Goal: Complete application form

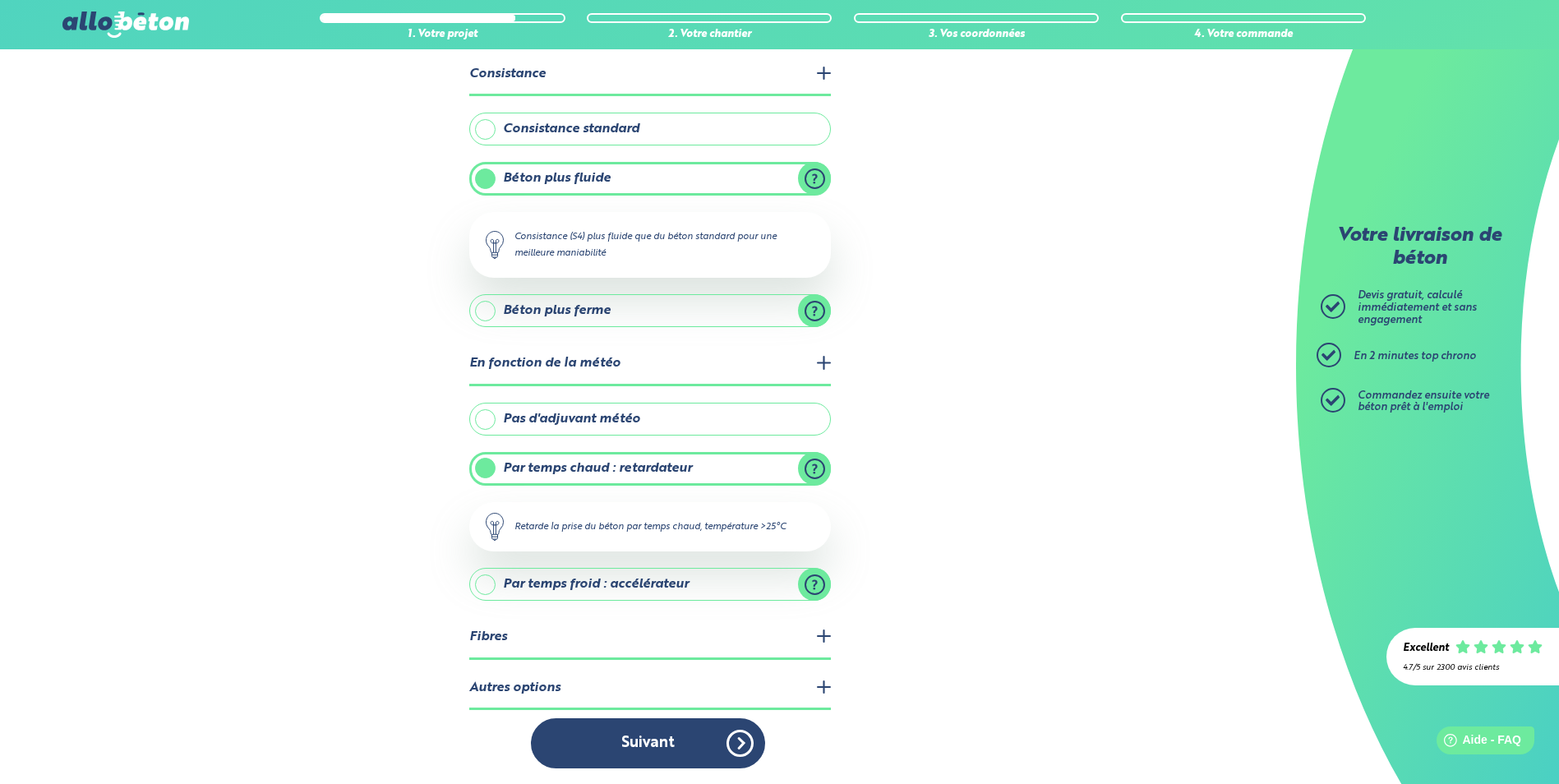
scroll to position [95, 0]
click at [664, 743] on button "Suivant" at bounding box center [647, 742] width 234 height 50
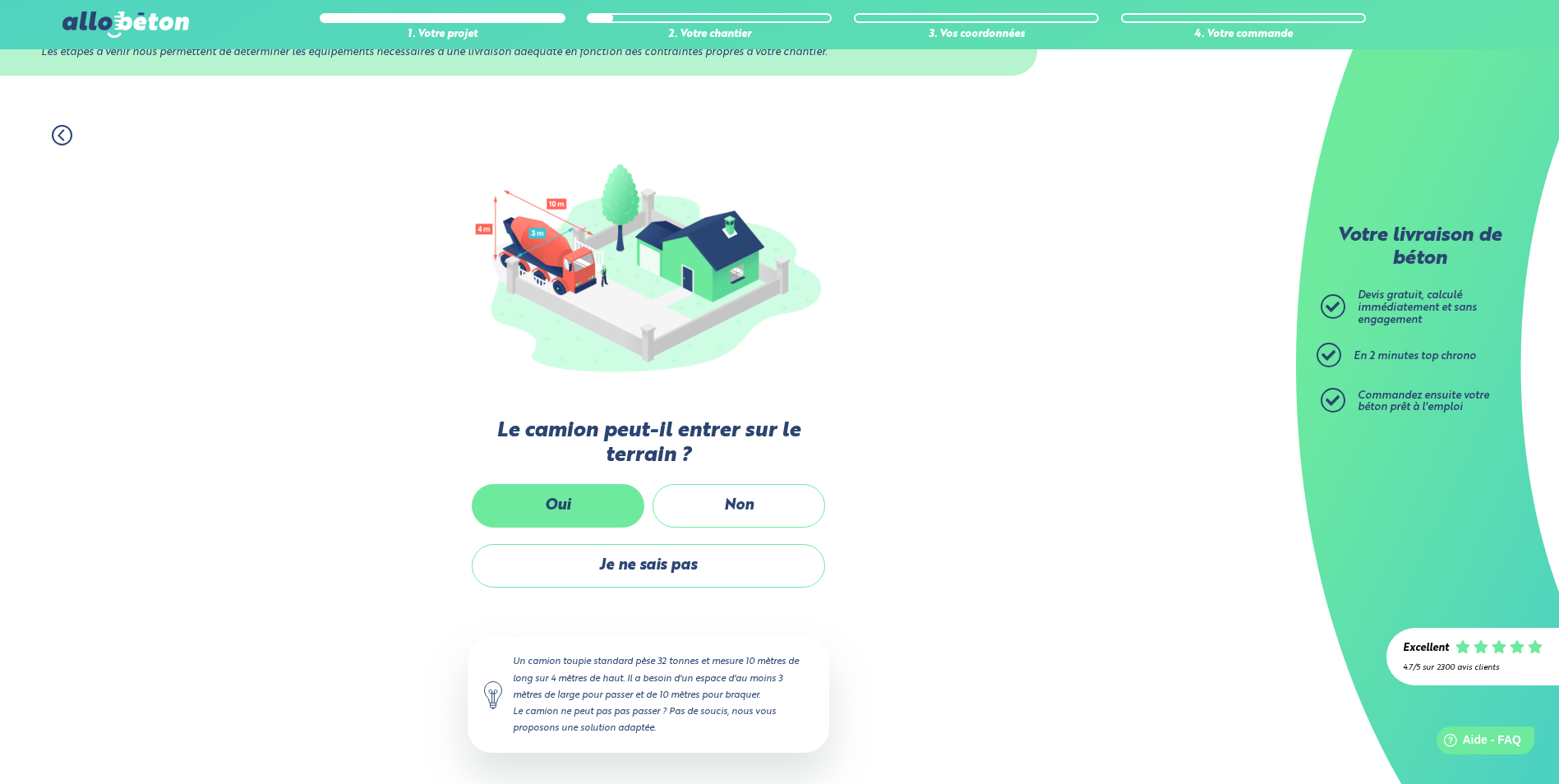
click at [586, 505] on label "Oui" at bounding box center [558, 505] width 172 height 43
click at [0, 0] on input "Oui" at bounding box center [0, 0] width 0 height 0
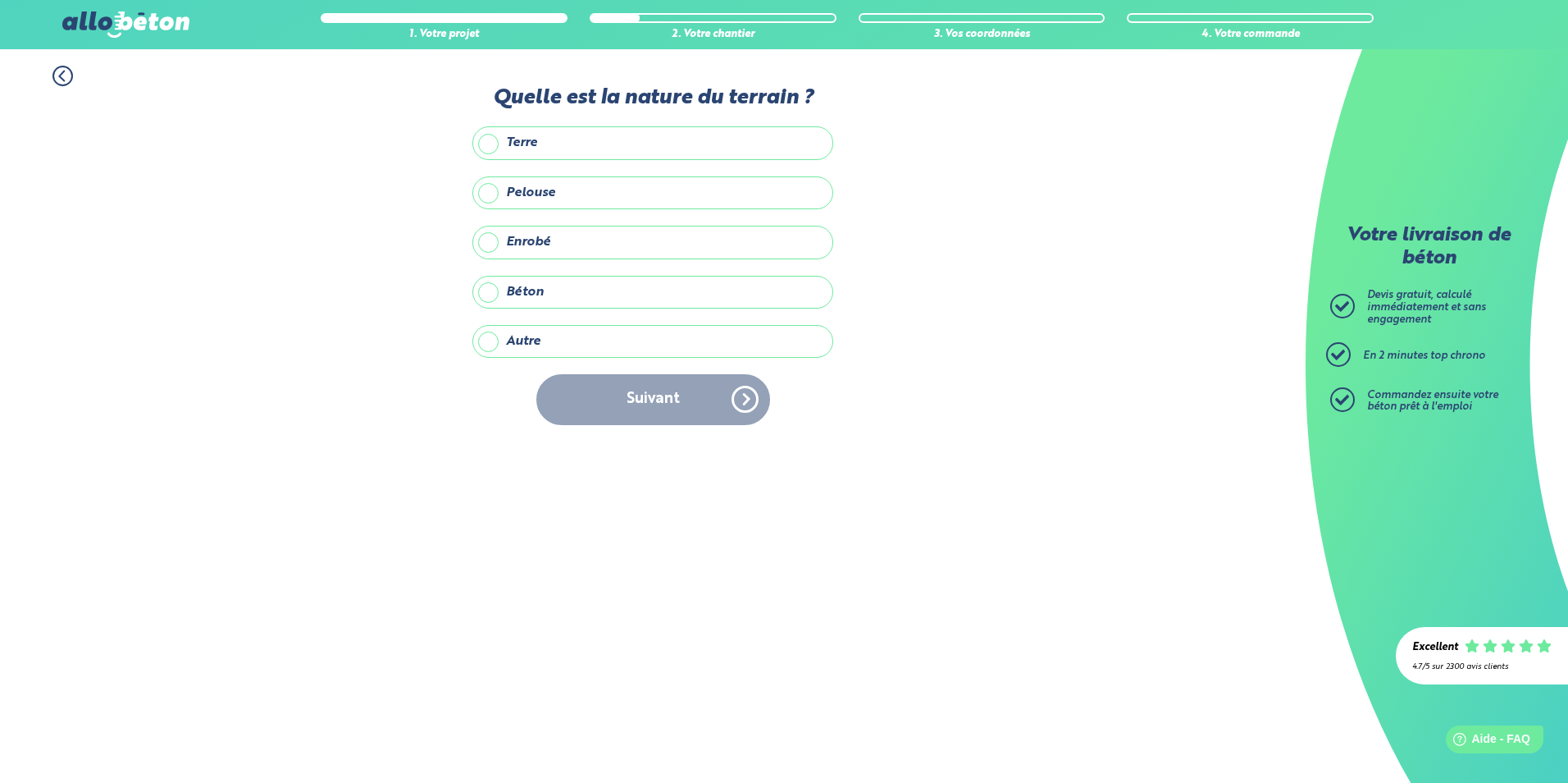
click at [498, 147] on label "Terre" at bounding box center [653, 143] width 361 height 33
click at [0, 0] on input "Terre" at bounding box center [0, 0] width 0 height 0
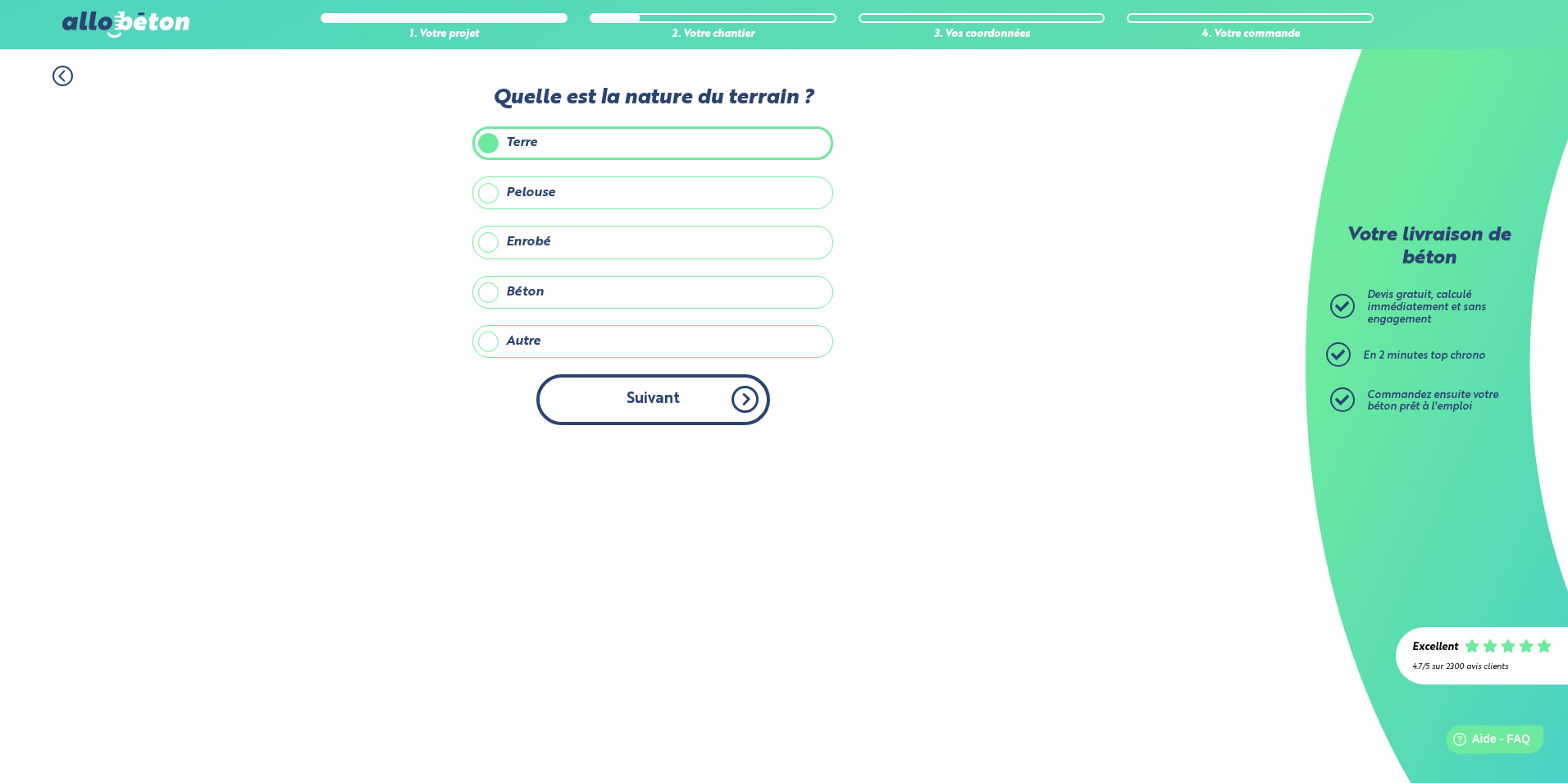
click at [657, 405] on button "Suivant" at bounding box center [653, 399] width 233 height 50
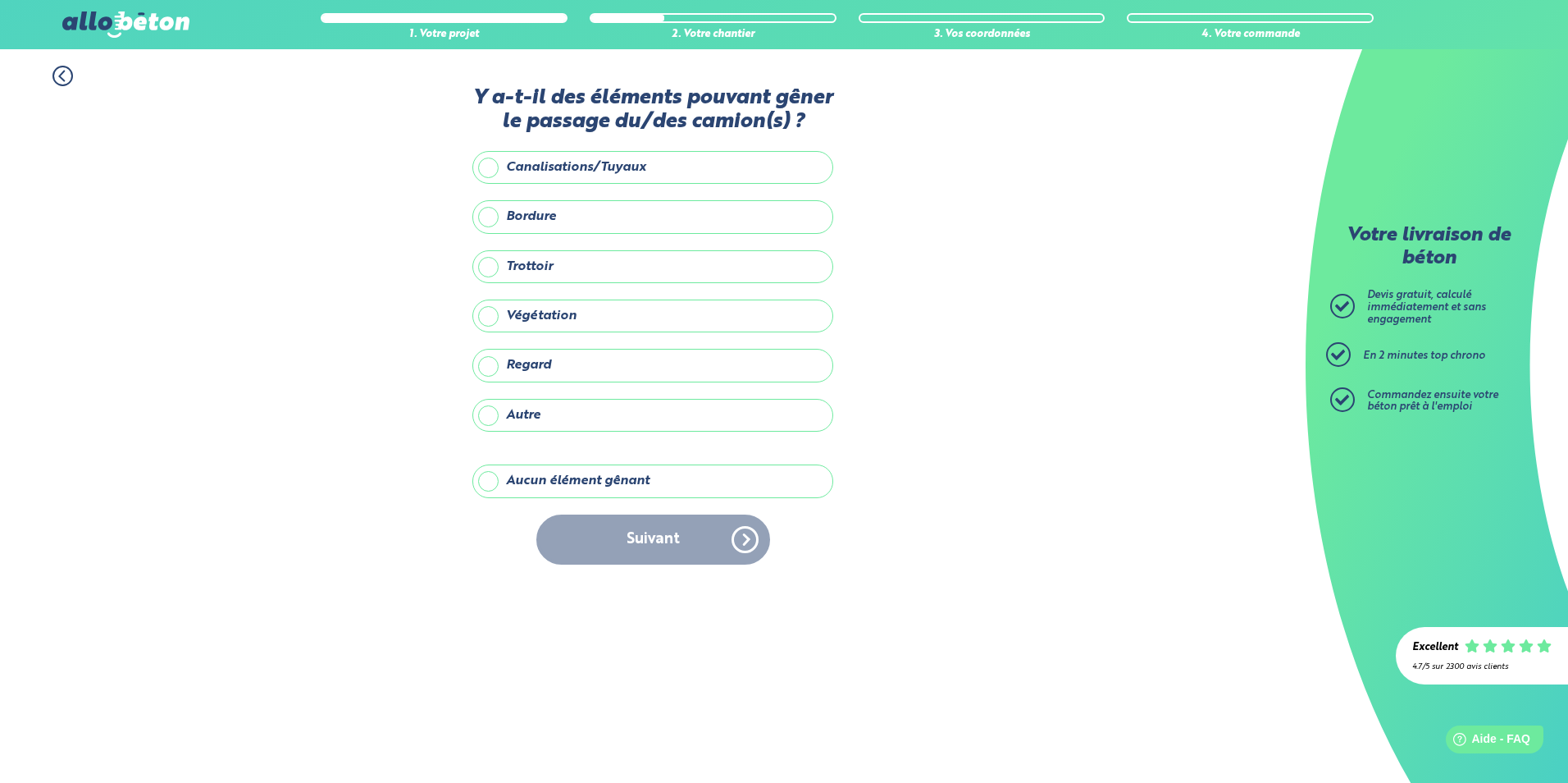
click at [486, 485] on label "Aucun élément gênant" at bounding box center [653, 481] width 361 height 33
click at [0, 0] on input "Aucun élément gênant" at bounding box center [0, 0] width 0 height 0
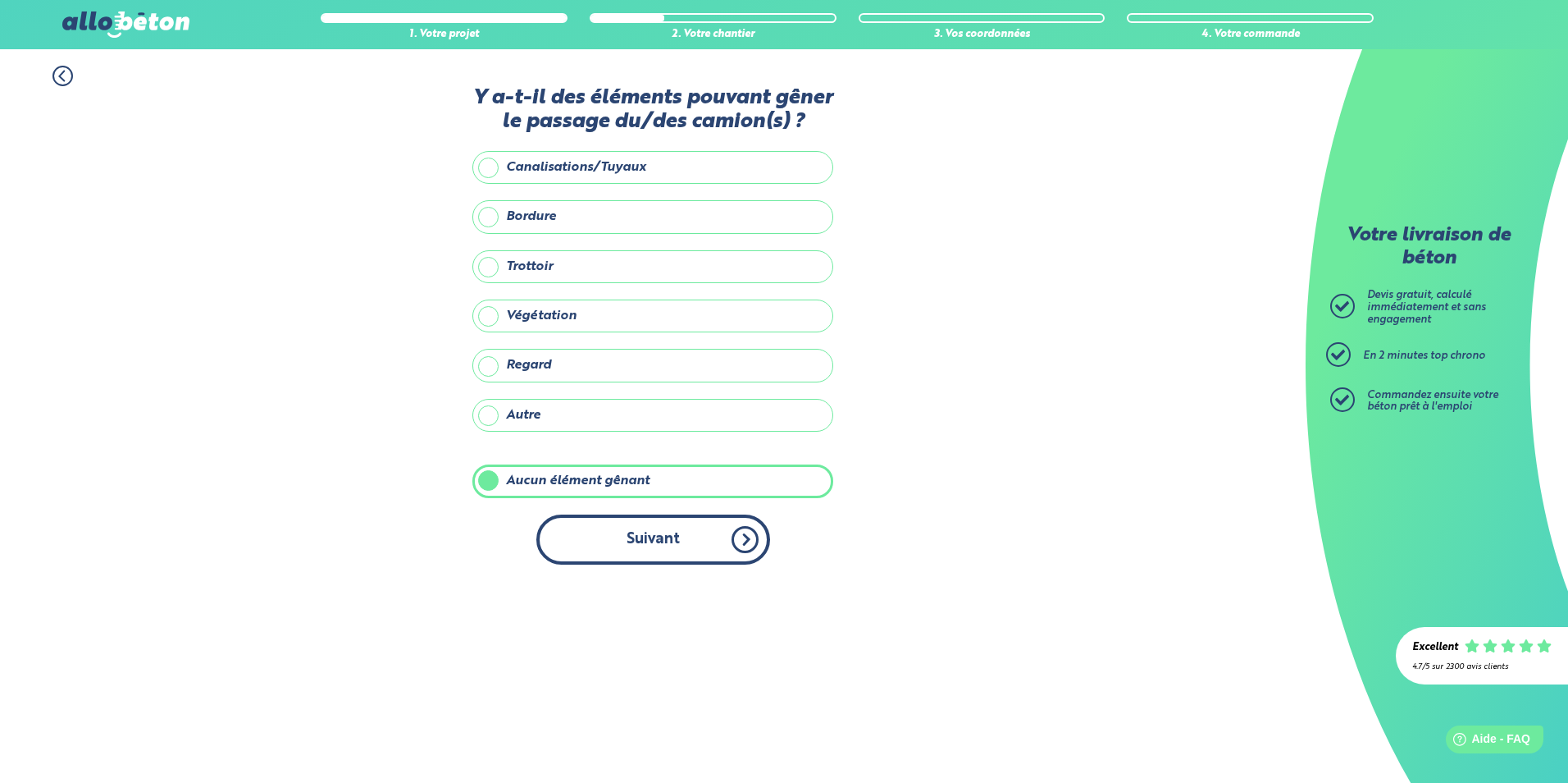
click at [741, 541] on button "Suivant" at bounding box center [653, 539] width 233 height 50
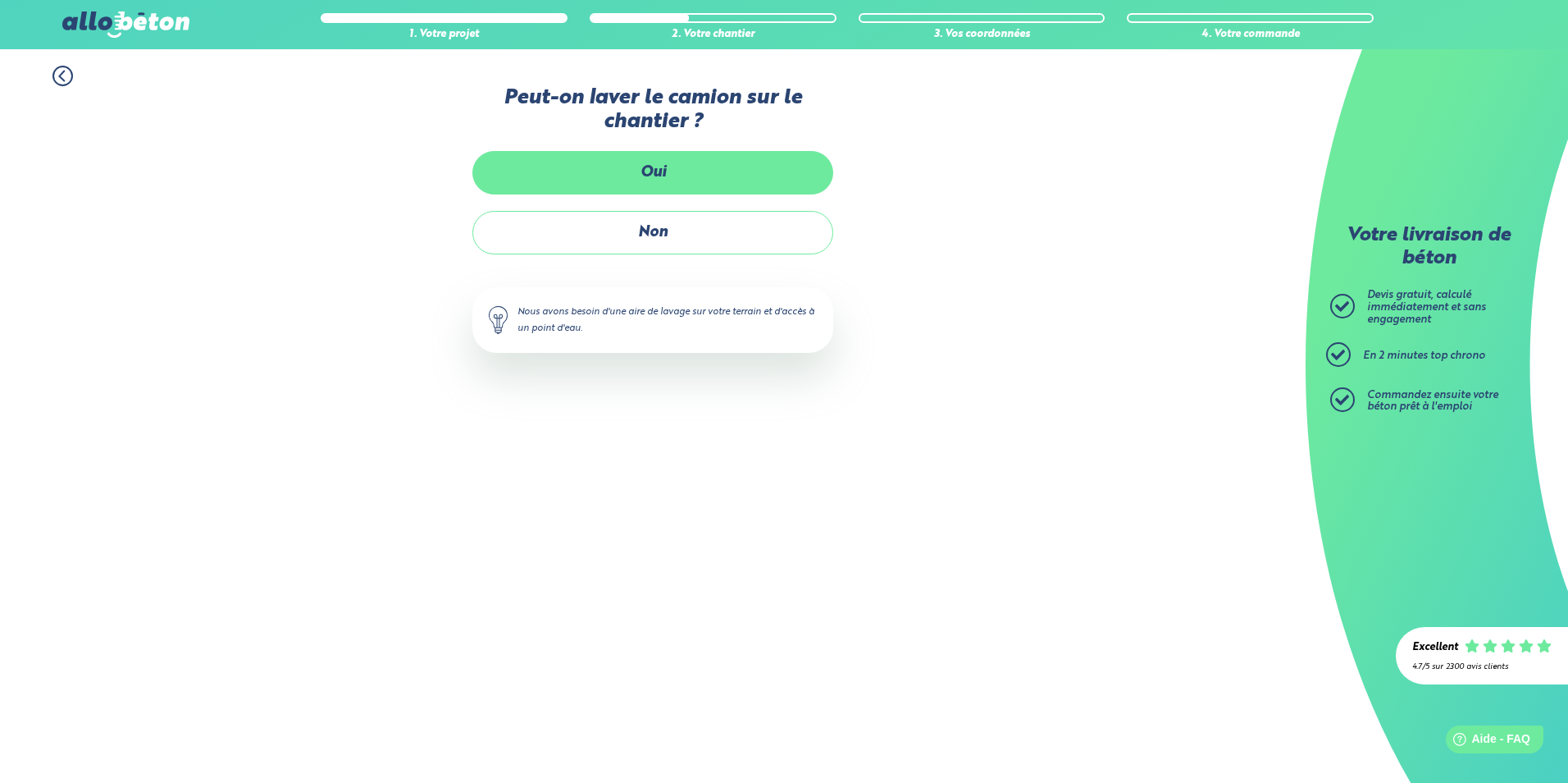
click at [661, 175] on label "Oui" at bounding box center [653, 172] width 361 height 43
click at [0, 0] on input "Oui" at bounding box center [0, 0] width 0 height 0
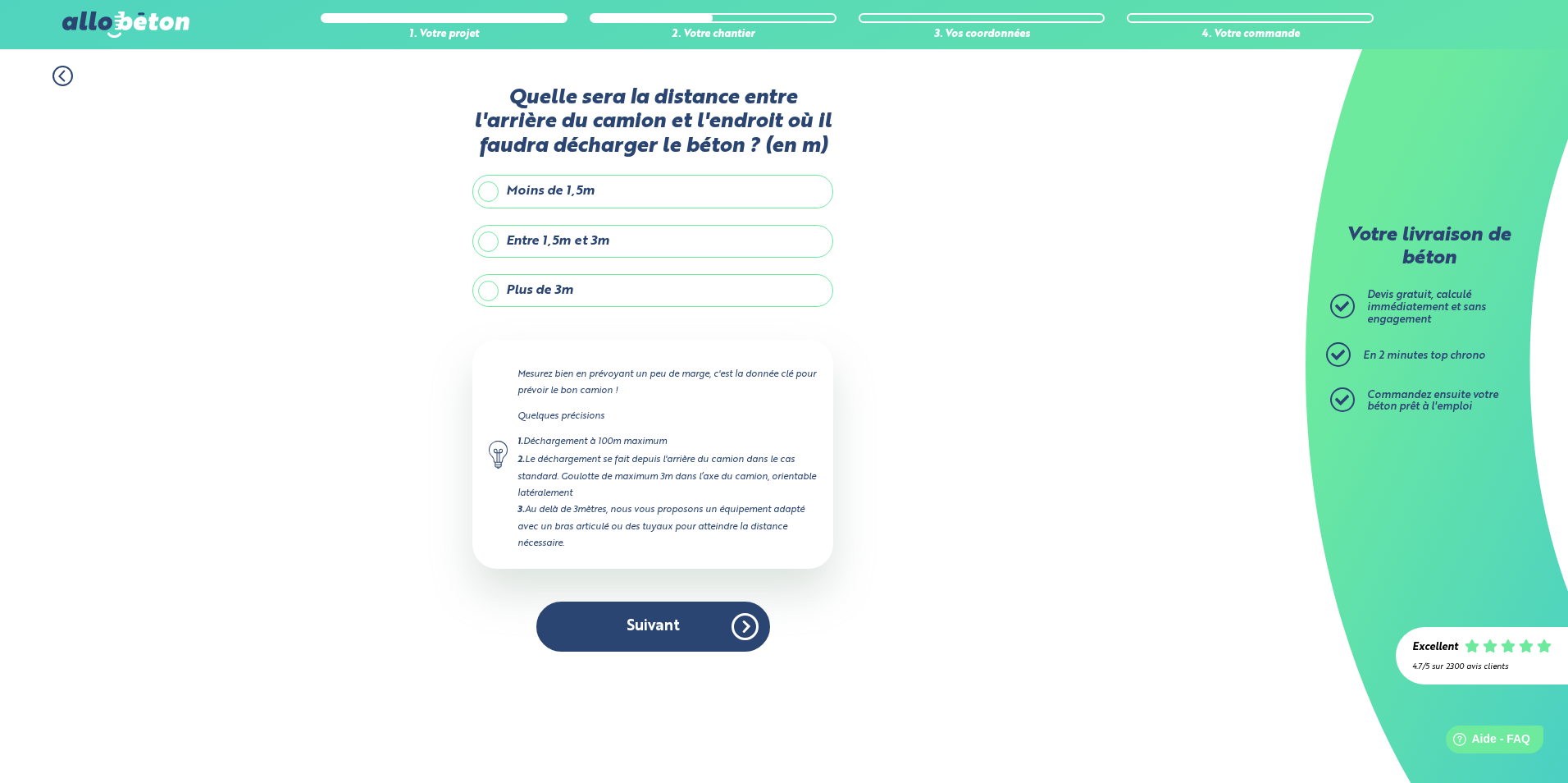
click at [582, 195] on label "Moins de 1,5m" at bounding box center [653, 191] width 361 height 33
click at [0, 0] on input "Moins de 1,5m" at bounding box center [0, 0] width 0 height 0
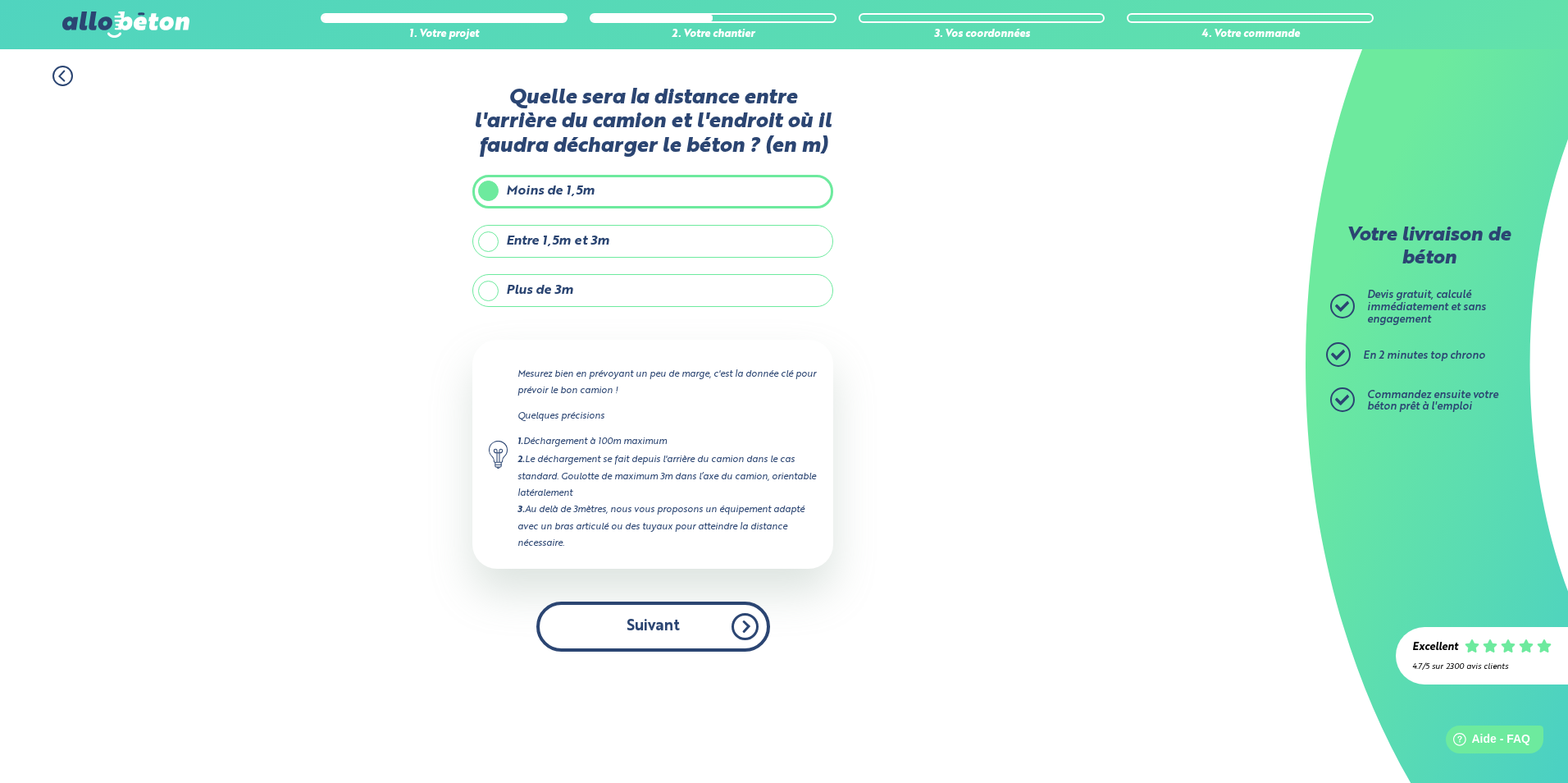
click at [672, 630] on button "Suivant" at bounding box center [653, 626] width 233 height 50
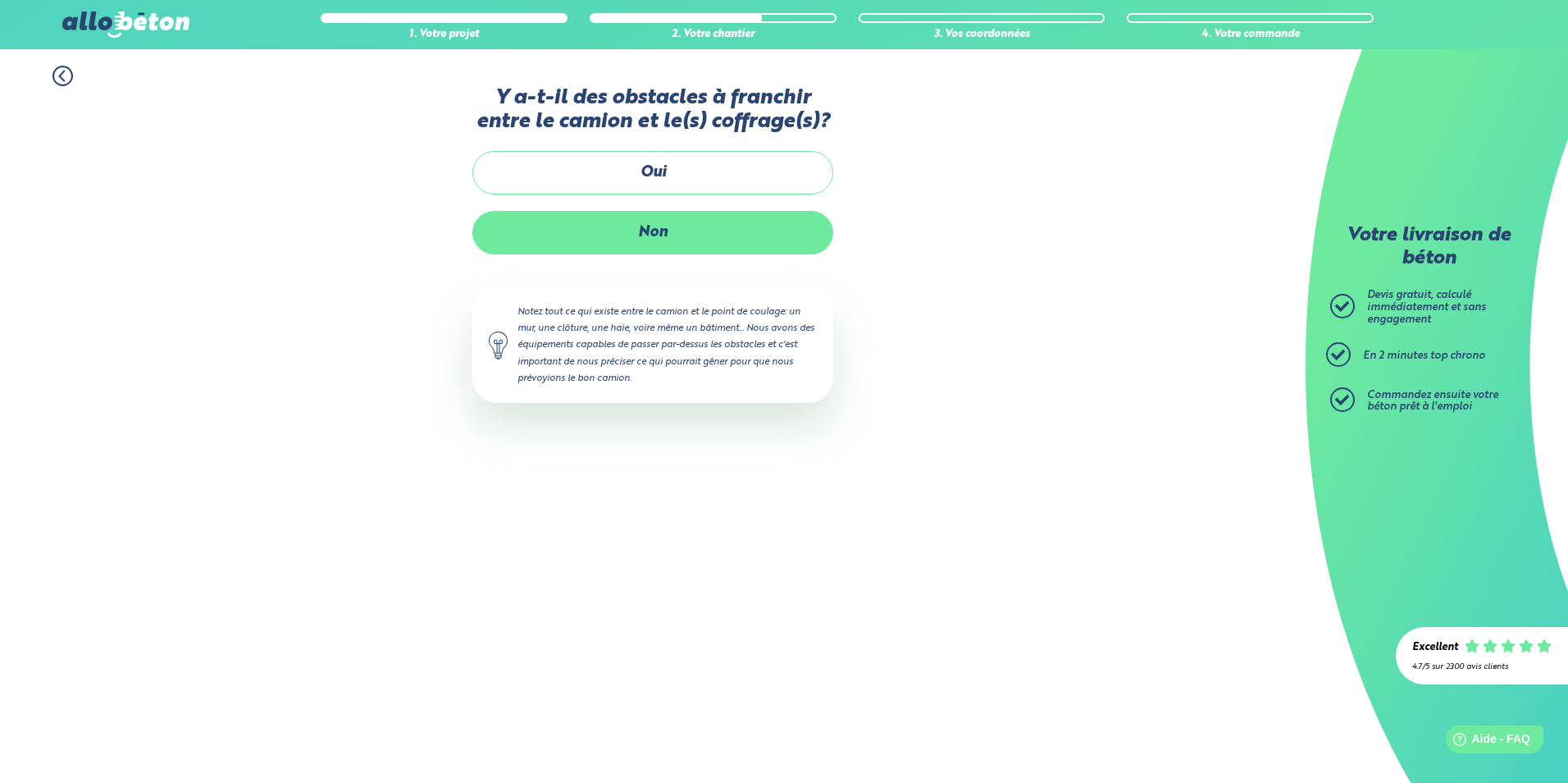
click at [655, 234] on label "Non" at bounding box center [653, 232] width 361 height 43
click at [0, 0] on input "Non" at bounding box center [0, 0] width 0 height 0
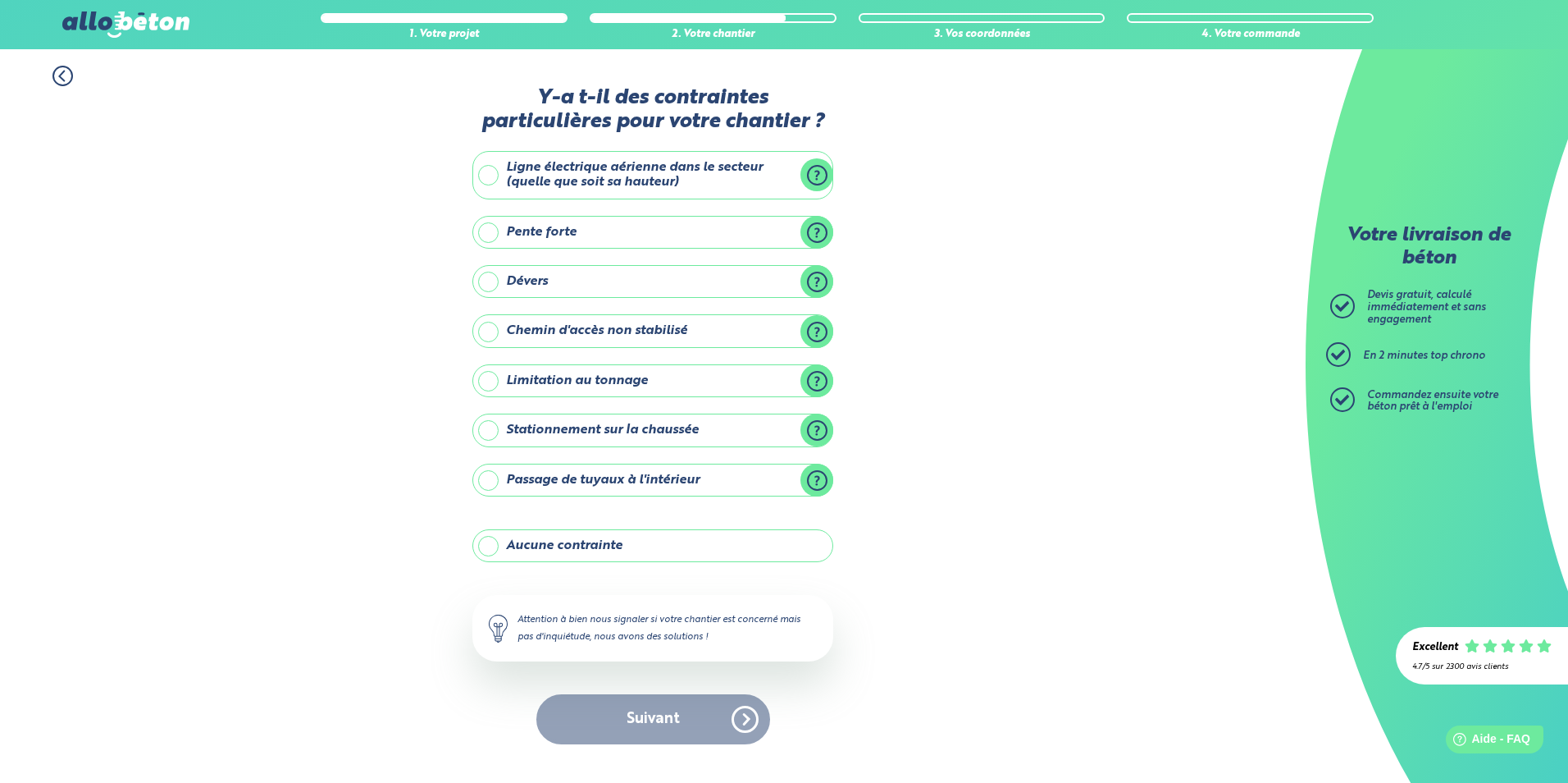
click at [554, 552] on label "Aucune contrainte" at bounding box center [653, 546] width 361 height 33
click at [0, 0] on input "Aucune contrainte" at bounding box center [0, 0] width 0 height 0
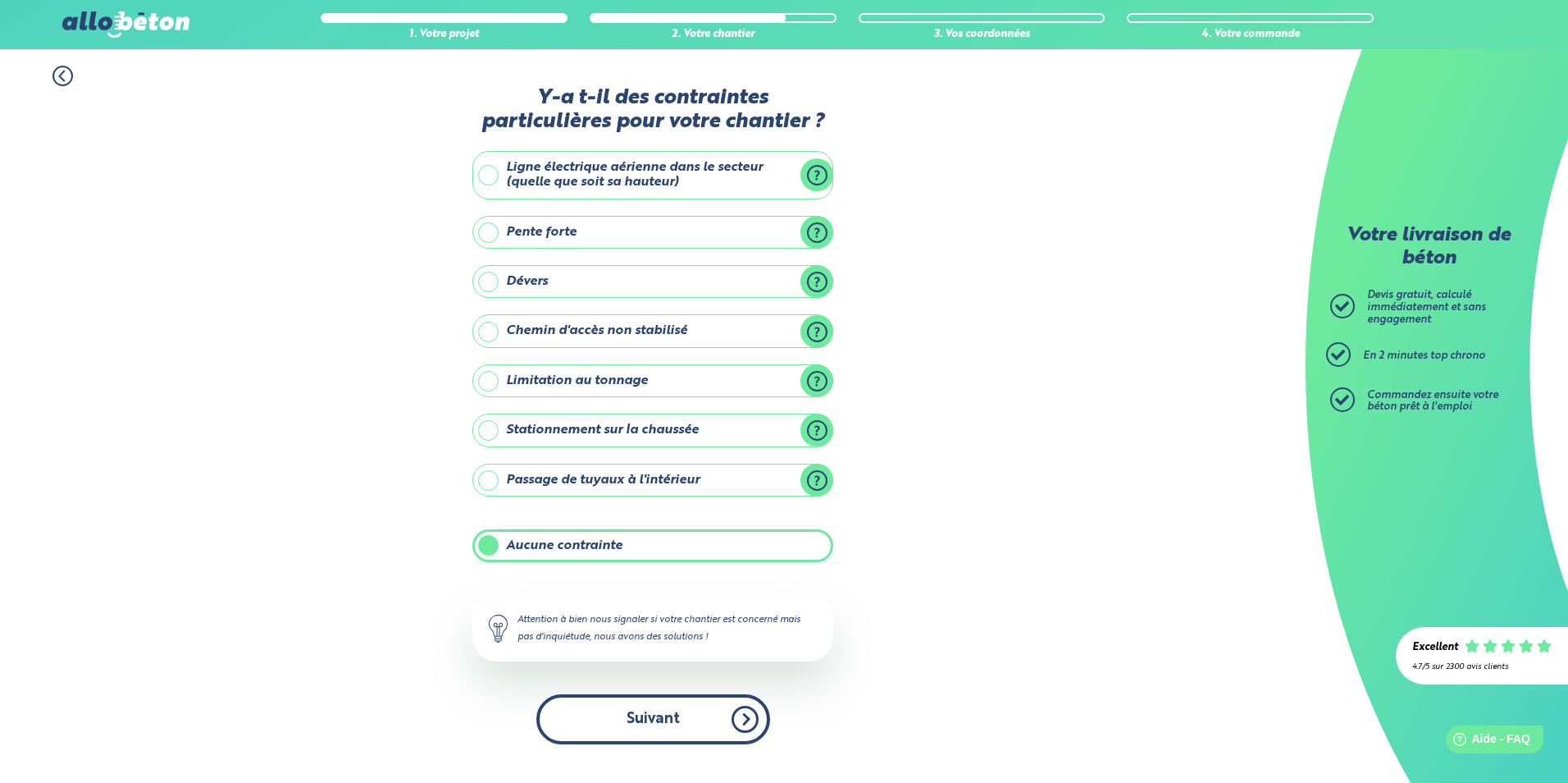
click at [602, 709] on button "Suivant" at bounding box center [653, 719] width 233 height 50
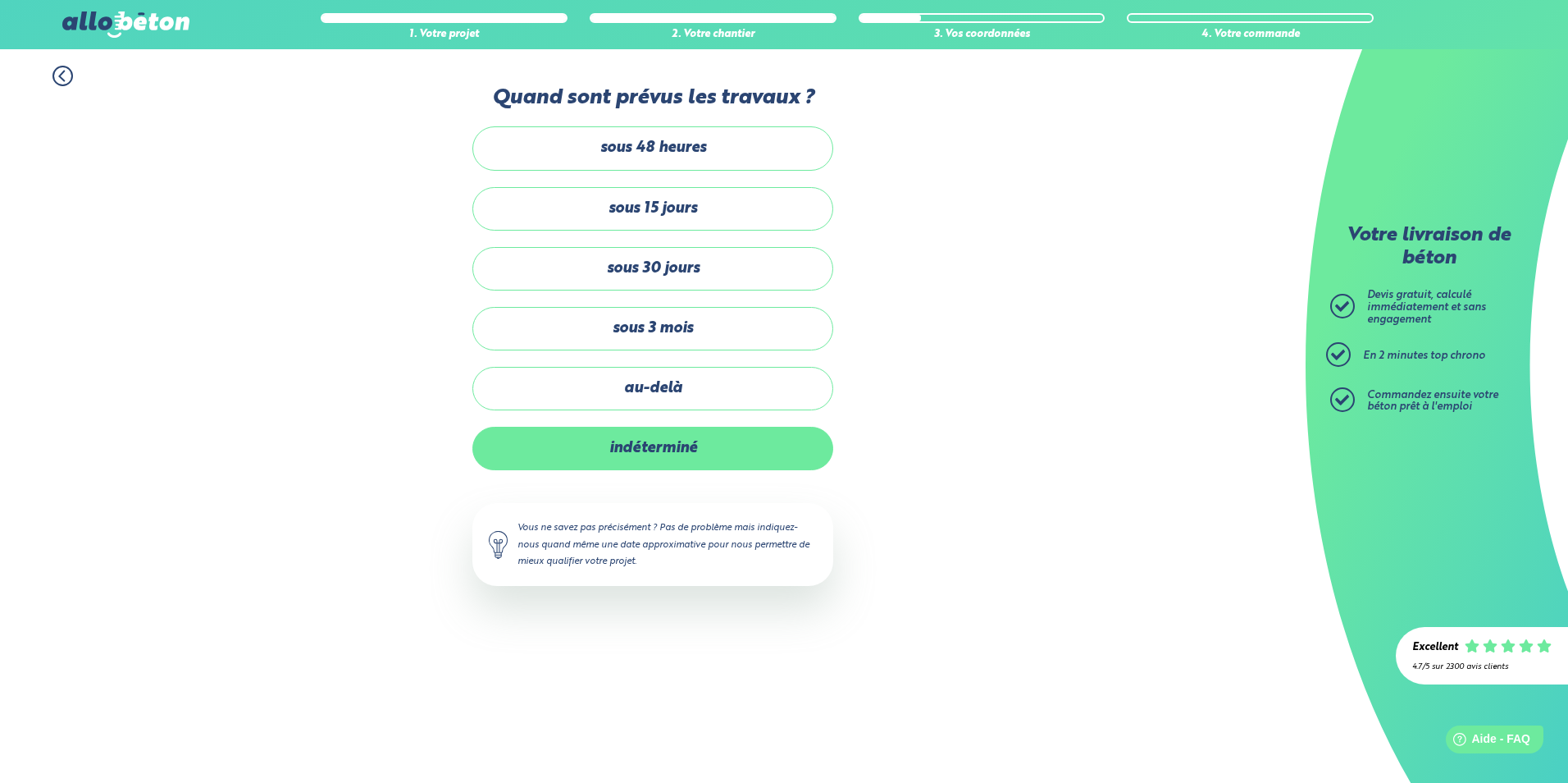
click at [670, 453] on label "indéterminé" at bounding box center [653, 448] width 361 height 43
click at [0, 0] on input "indéterminé" at bounding box center [0, 0] width 0 height 0
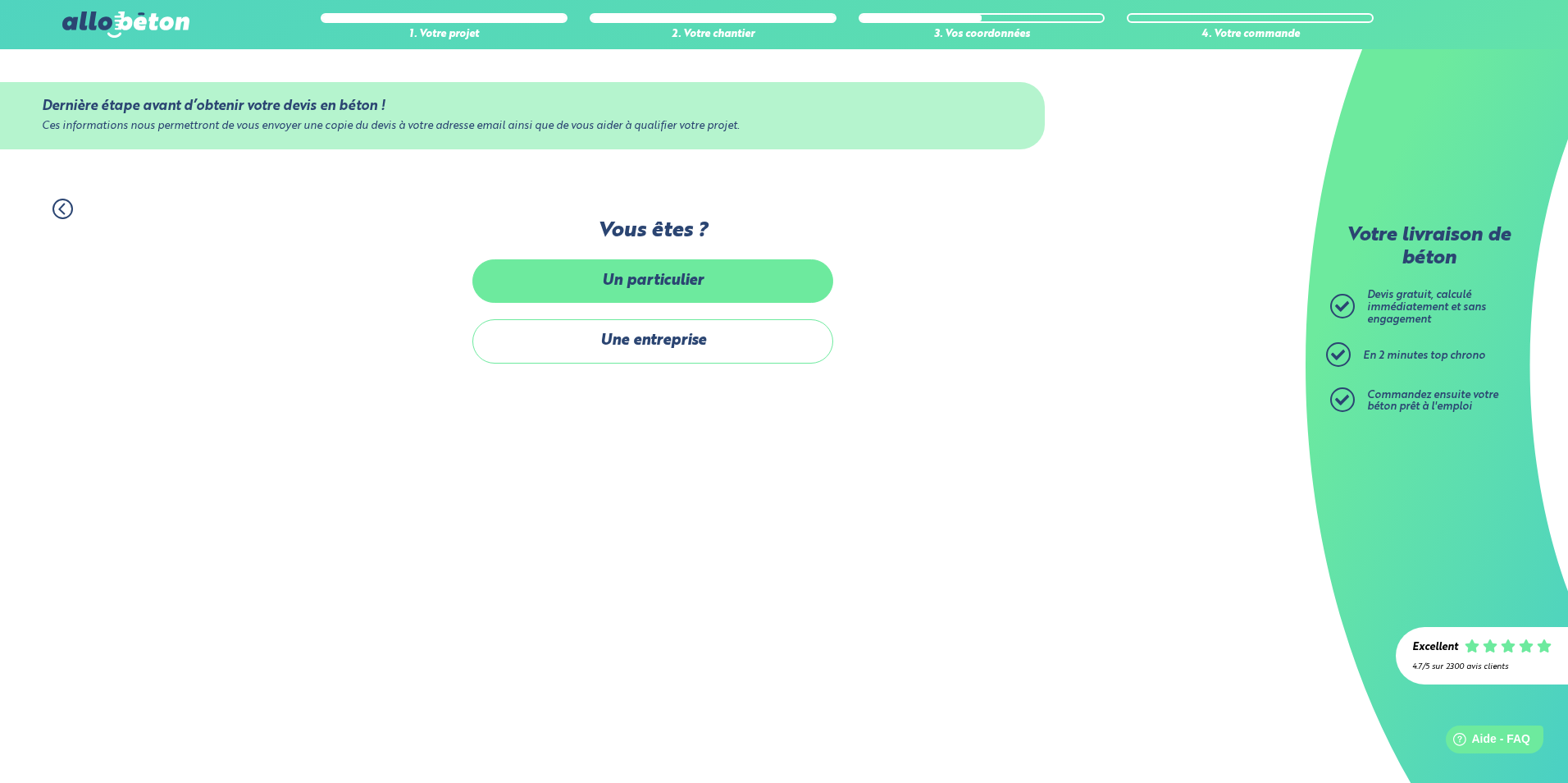
click at [675, 273] on label "Un particulier" at bounding box center [653, 280] width 361 height 43
click at [0, 0] on input "Un particulier" at bounding box center [0, 0] width 0 height 0
